Goal: Task Accomplishment & Management: Use online tool/utility

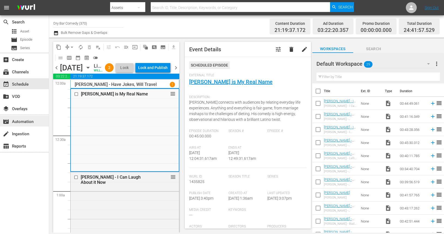
click at [30, 119] on div "movie_filter Automation" at bounding box center [15, 120] width 30 height 5
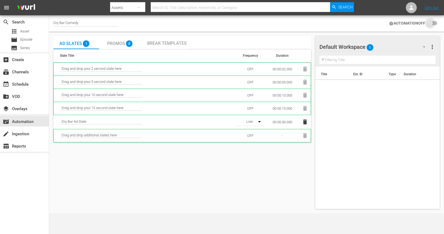
click at [429, 25] on input "checkbox" at bounding box center [431, 23] width 12 height 7
checkbox input "false"
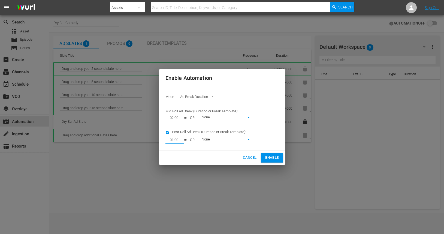
click at [173, 140] on input "01:00" at bounding box center [173, 140] width 16 height 8
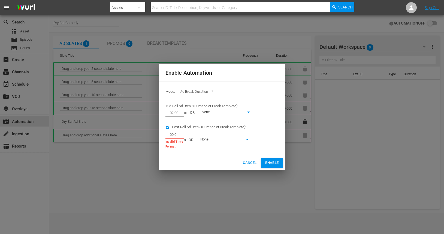
click at [175, 134] on input "00:0_" at bounding box center [173, 135] width 16 height 8
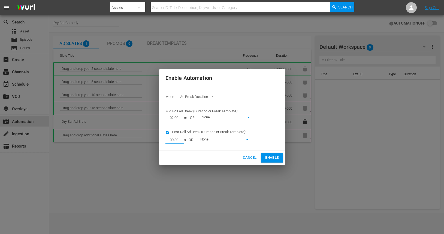
type input "00:30"
click at [270, 160] on span "Enable" at bounding box center [271, 157] width 13 height 6
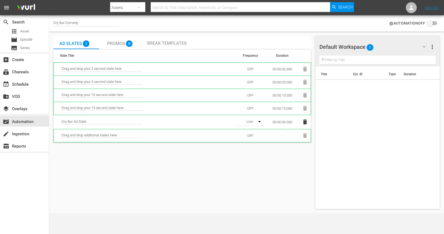
checkbox input "true"
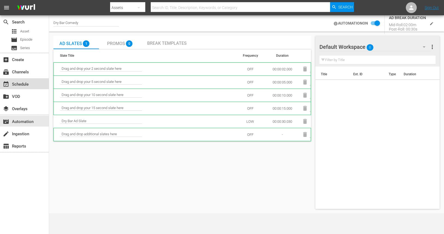
click at [29, 86] on div "event_available Schedule" at bounding box center [15, 83] width 30 height 5
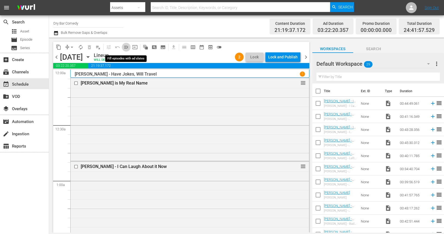
click at [126, 47] on span "menu_open" at bounding box center [125, 46] width 5 height 5
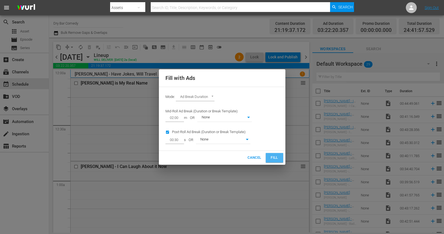
click at [277, 159] on span "Fill" at bounding box center [274, 157] width 9 height 6
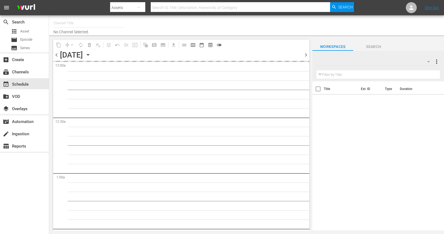
type input "Dry Bar Comedy (370)"
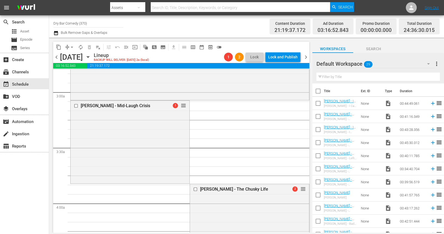
scroll to position [308, 0]
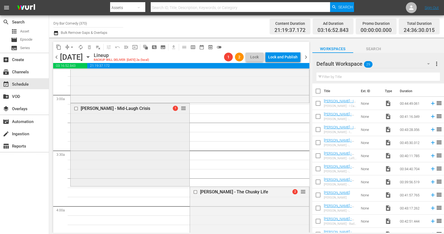
click at [176, 108] on span "1" at bounding box center [175, 107] width 5 height 5
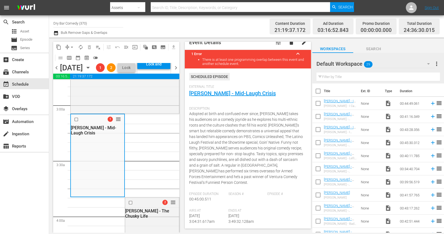
scroll to position [0, 0]
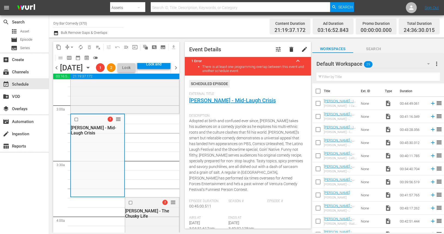
click at [124, 35] on div "Channel Title Dry Bar Comedy (370) Bulk Remove Gaps & Overlaps" at bounding box center [158, 27] width 210 height 20
click at [176, 71] on span "chevron_right" at bounding box center [175, 67] width 7 height 7
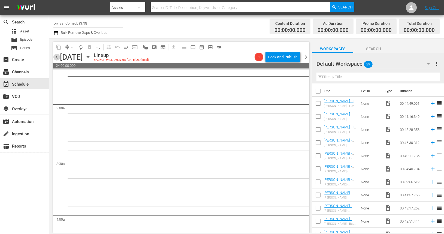
click at [57, 56] on span "chevron_left" at bounding box center [56, 57] width 7 height 7
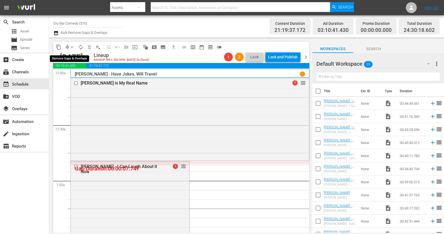
click at [72, 48] on span "arrow_drop_down" at bounding box center [71, 46] width 5 height 5
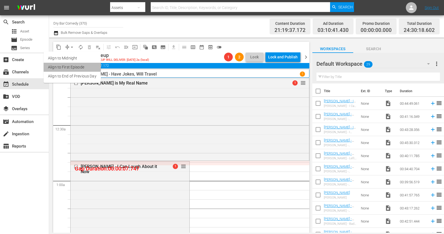
click at [76, 67] on li "Align to First Episode" at bounding box center [72, 67] width 57 height 9
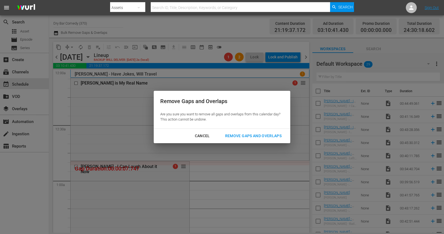
click at [244, 137] on div "Remove Gaps and Overlaps" at bounding box center [253, 135] width 65 height 7
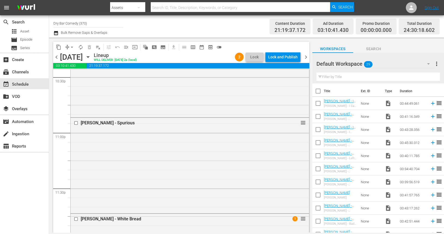
scroll to position [2568, 0]
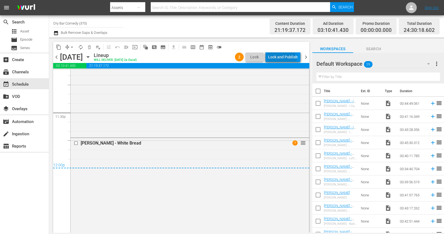
click at [276, 60] on div "Lock and Publish" at bounding box center [282, 57] width 29 height 10
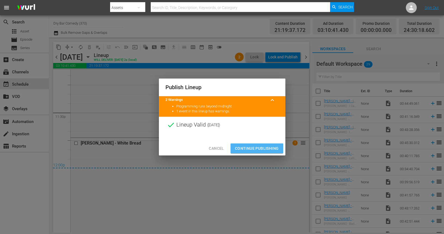
click at [245, 149] on span "Continue Publishing" at bounding box center [257, 148] width 44 height 7
